Goal: Transaction & Acquisition: Book appointment/travel/reservation

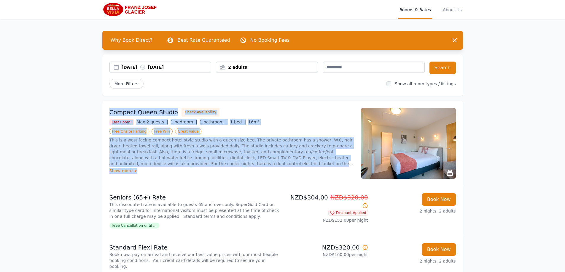
drag, startPoint x: 111, startPoint y: 111, endPoint x: 300, endPoint y: 168, distance: 197.6
click at [300, 168] on div "Compact Queen Studio Check Availability Last Room! Max 2 guests | 1 bedroom | 1…" at bounding box center [231, 143] width 244 height 71
click at [135, 171] on div "Show more >" at bounding box center [231, 171] width 244 height 6
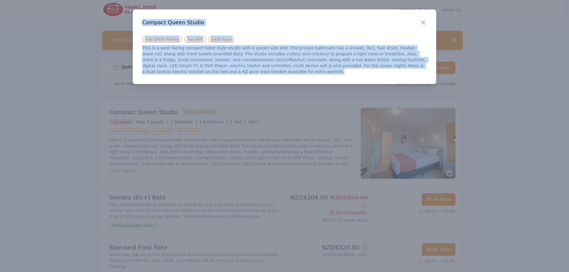
drag, startPoint x: 144, startPoint y: 23, endPoint x: 182, endPoint y: 75, distance: 65.1
click at [182, 75] on div "Close Compact Queen Studio Free Onsite Parking Free WiFi Great Value This is a …" at bounding box center [285, 46] width 304 height 75
copy div "Compact Queen Studio Free Onsite Parking Free WiFi Great Value This is a west f…"
click at [230, 75] on div "Close Compact Queen Studio Free Onsite Parking Free WiFi Great Value This is a …" at bounding box center [285, 46] width 304 height 75
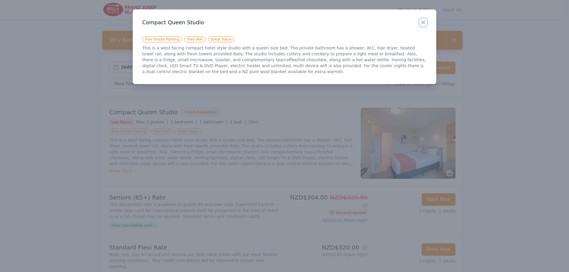
drag, startPoint x: 426, startPoint y: 21, endPoint x: 402, endPoint y: 27, distance: 24.2
click at [426, 21] on icon "button" at bounding box center [423, 22] width 7 height 7
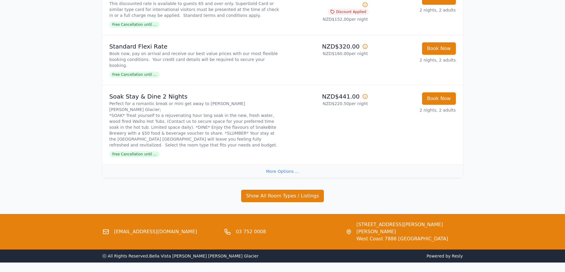
click at [278, 165] on div "More Options ..." at bounding box center [282, 171] width 361 height 13
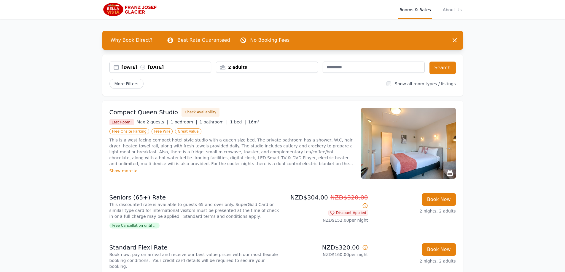
click at [194, 69] on div "[DATE] [DATE]" at bounding box center [167, 67] width 90 height 6
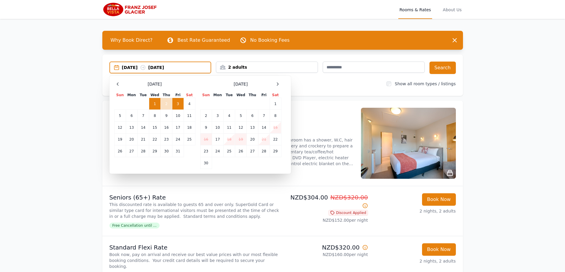
click at [275, 87] on span at bounding box center [277, 84] width 7 height 7
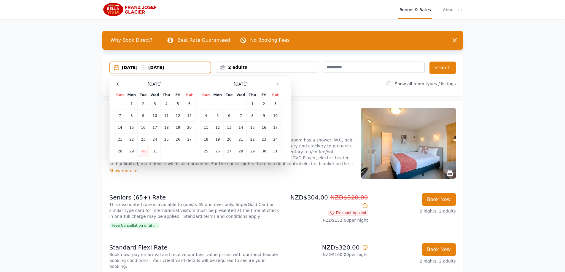
click at [275, 87] on span at bounding box center [277, 84] width 7 height 7
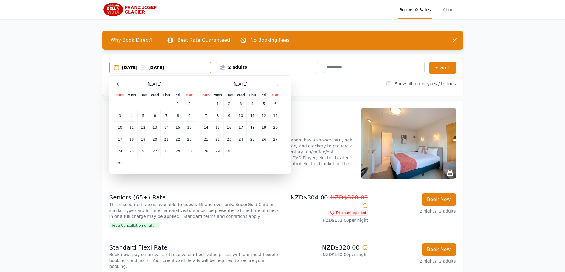
click at [275, 87] on span at bounding box center [277, 84] width 7 height 7
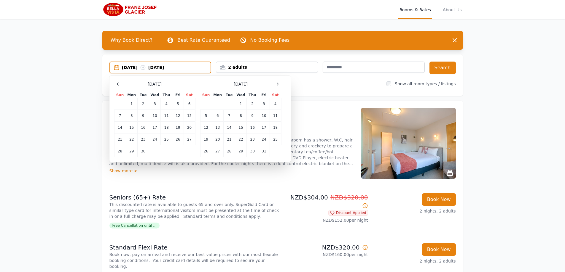
click at [275, 87] on span at bounding box center [277, 84] width 7 height 7
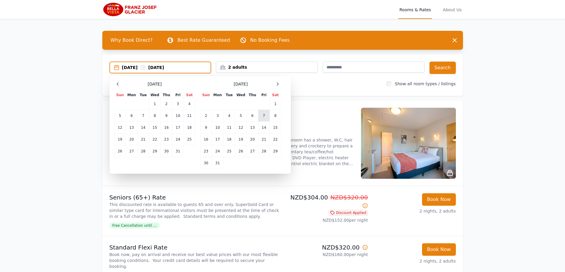
click at [262, 115] on td "7" at bounding box center [263, 116] width 11 height 12
click at [275, 119] on td "8" at bounding box center [276, 116] width 12 height 12
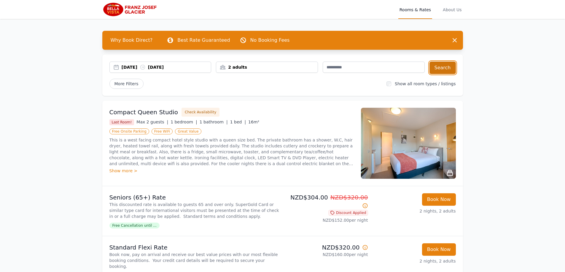
click at [437, 69] on button "Search" at bounding box center [442, 68] width 26 height 12
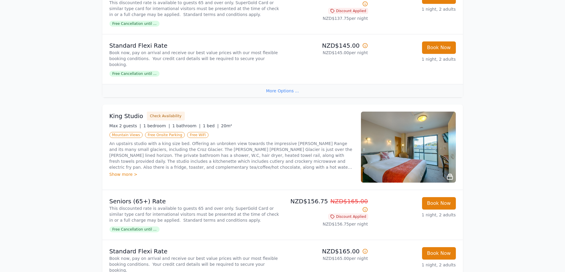
scroll to position [801, 0]
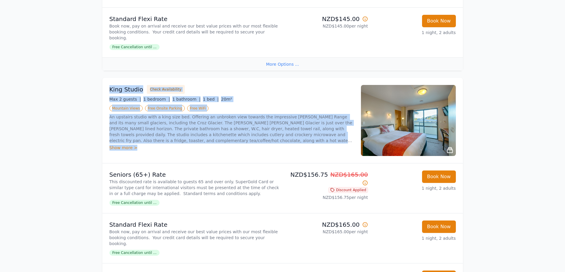
drag, startPoint x: 110, startPoint y: 59, endPoint x: 205, endPoint y: 120, distance: 112.8
click at [205, 120] on div "King Studio Check Availability Max 2 guests | 1 bedroom | 1 bathroom | 1 bed | …" at bounding box center [231, 120] width 244 height 71
click at [196, 145] on div "Show more >" at bounding box center [231, 148] width 244 height 6
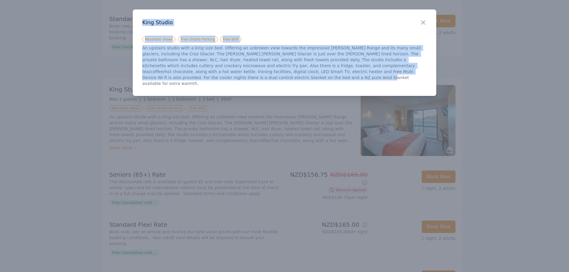
drag, startPoint x: 142, startPoint y: 23, endPoint x: 159, endPoint y: 82, distance: 61.2
click at [159, 82] on div "Close King Studio Mountain Views Free Onsite Parking Free WiFi An upstairs stud…" at bounding box center [285, 52] width 304 height 87
copy div "King Studio Mountain Views Free Onsite Parking Free WiFi An upstairs studio wit…"
click at [428, 24] on div "Close" at bounding box center [428, 18] width 17 height 19
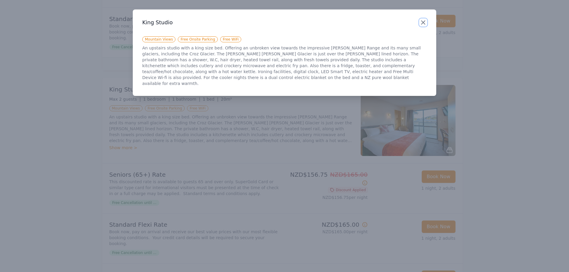
click at [425, 24] on icon "button" at bounding box center [424, 23] width 4 height 4
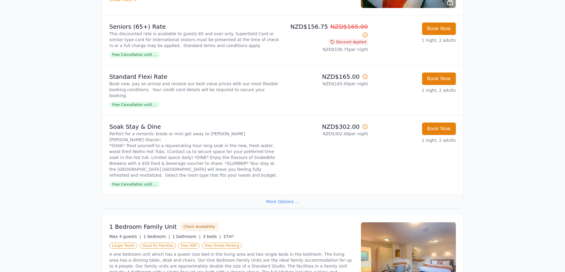
scroll to position [1067, 0]
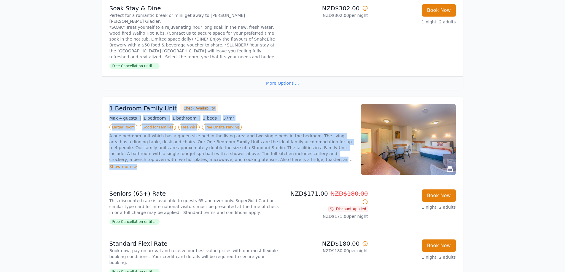
drag, startPoint x: 109, startPoint y: 67, endPoint x: 162, endPoint y: 125, distance: 78.9
click at [162, 125] on div "1 Bedroom Family Unit Check Availability Max 4 guests | 1 bedroom | 1 bathroom …" at bounding box center [231, 139] width 244 height 71
click at [124, 164] on div "Show more >" at bounding box center [231, 167] width 244 height 6
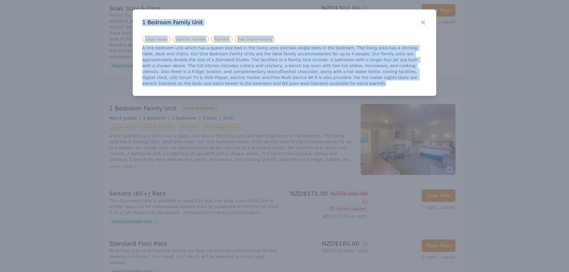
drag, startPoint x: 142, startPoint y: 21, endPoint x: 415, endPoint y: 82, distance: 280.3
click at [415, 82] on div "Close 1 Bedroom Family Unit Larger Room Good for Families Free WiFi Free Onsite…" at bounding box center [285, 52] width 304 height 87
copy div "1 Bedroom Family Unit Larger Room Good for Families Free WiFi Free Onsite Parki…"
click at [423, 23] on icon "button" at bounding box center [424, 23] width 4 height 4
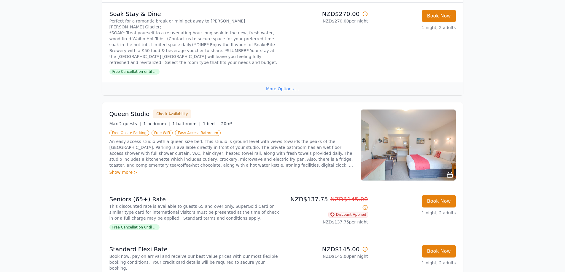
scroll to position [297, 0]
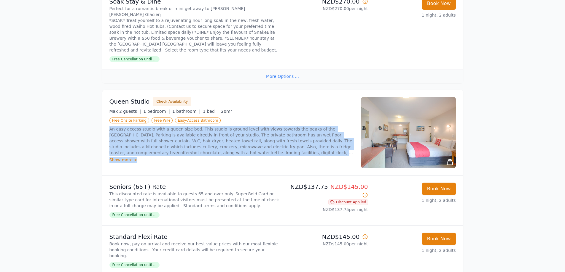
drag, startPoint x: 109, startPoint y: 117, endPoint x: 214, endPoint y: 148, distance: 108.8
click at [216, 148] on div "An easy access studio with a queen size bed. This studio is ground level with v…" at bounding box center [231, 144] width 244 height 37
click at [136, 157] on div "Show more >" at bounding box center [231, 160] width 244 height 6
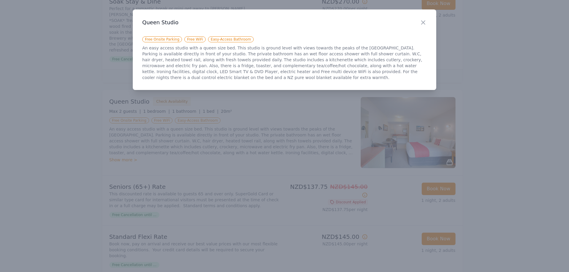
click at [146, 20] on h3 "Queen Studio" at bounding box center [284, 22] width 285 height 7
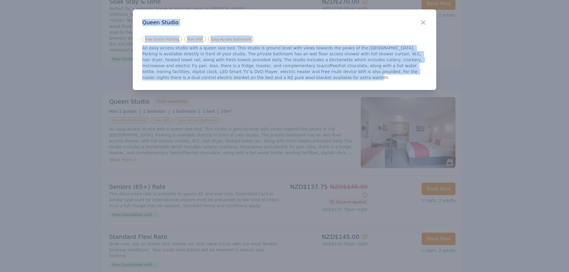
drag, startPoint x: 142, startPoint y: 21, endPoint x: 158, endPoint y: 80, distance: 60.5
click at [158, 80] on div "Close Queen Studio Free Onsite Parking Free WiFi Easy-Access Bathroom An easy a…" at bounding box center [285, 49] width 304 height 81
copy div "Queen Studio Free Onsite Parking Free WiFi Easy-Access Bathroom An easy access …"
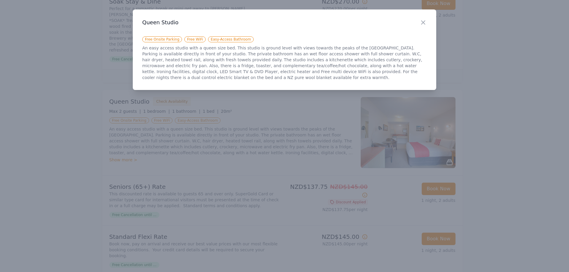
click at [201, 141] on div at bounding box center [284, 136] width 569 height 272
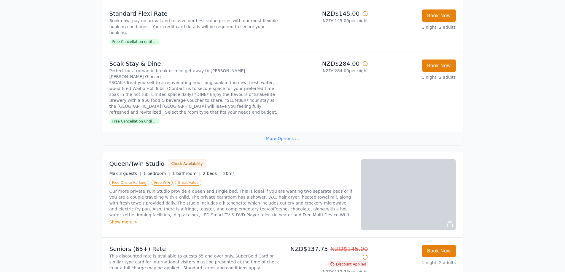
scroll to position [593, 0]
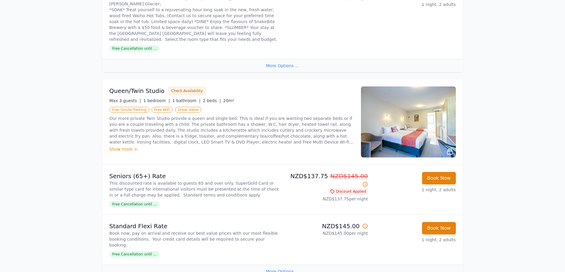
click at [125, 129] on div "Queen/Twin Studio Check Availability Max 3 guests | 1 bedroom | 1 bathroom | 2 …" at bounding box center [231, 122] width 244 height 71
click at [127, 146] on div "Show more >" at bounding box center [231, 149] width 244 height 6
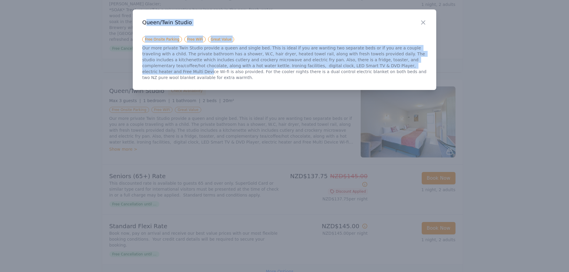
drag, startPoint x: 144, startPoint y: 22, endPoint x: 338, endPoint y: 63, distance: 197.7
click at [338, 63] on div "Close Queen/Twin Studio Free Onsite Parking Free WiFi Great Value Our more priv…" at bounding box center [285, 49] width 304 height 81
click at [148, 21] on h3 "Queen/Twin Studio" at bounding box center [284, 22] width 285 height 7
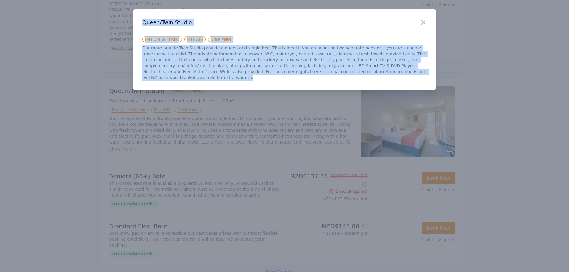
drag, startPoint x: 142, startPoint y: 21, endPoint x: 358, endPoint y: 75, distance: 222.5
click at [358, 75] on div "Close Queen/Twin Studio Free Onsite Parking Free WiFi Great Value Our more priv…" at bounding box center [285, 49] width 304 height 81
copy div "Queen/Twin Studio Free Onsite Parking Free WiFi Great Value Our more private Tw…"
click at [288, 146] on div at bounding box center [284, 136] width 569 height 272
